Goal: Find specific page/section: Find specific page/section

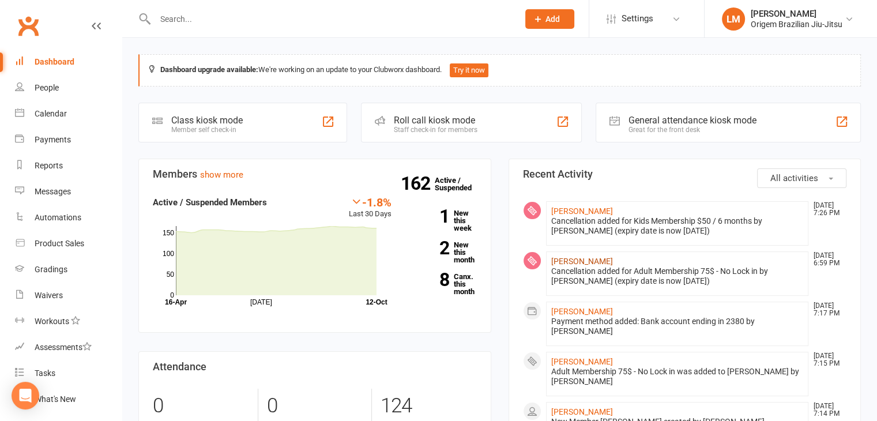
click at [595, 263] on link "[PERSON_NAME]" at bounding box center [582, 260] width 62 height 9
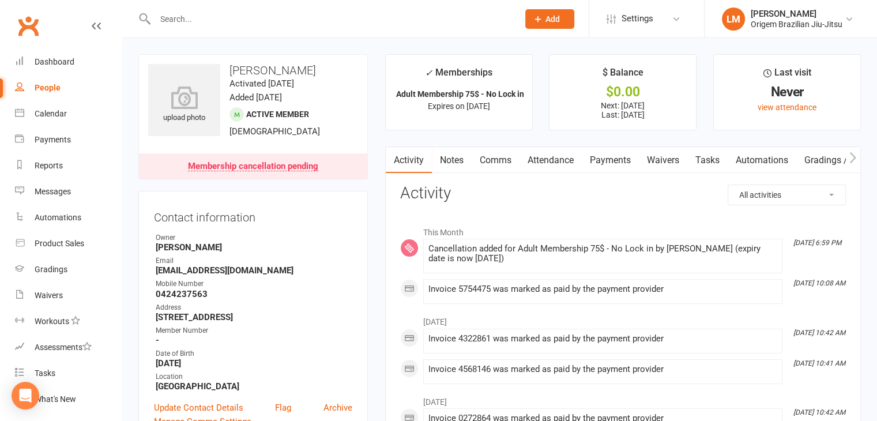
click at [24, 21] on link "Clubworx" at bounding box center [28, 26] width 29 height 29
